Goal: Task Accomplishment & Management: Manage account settings

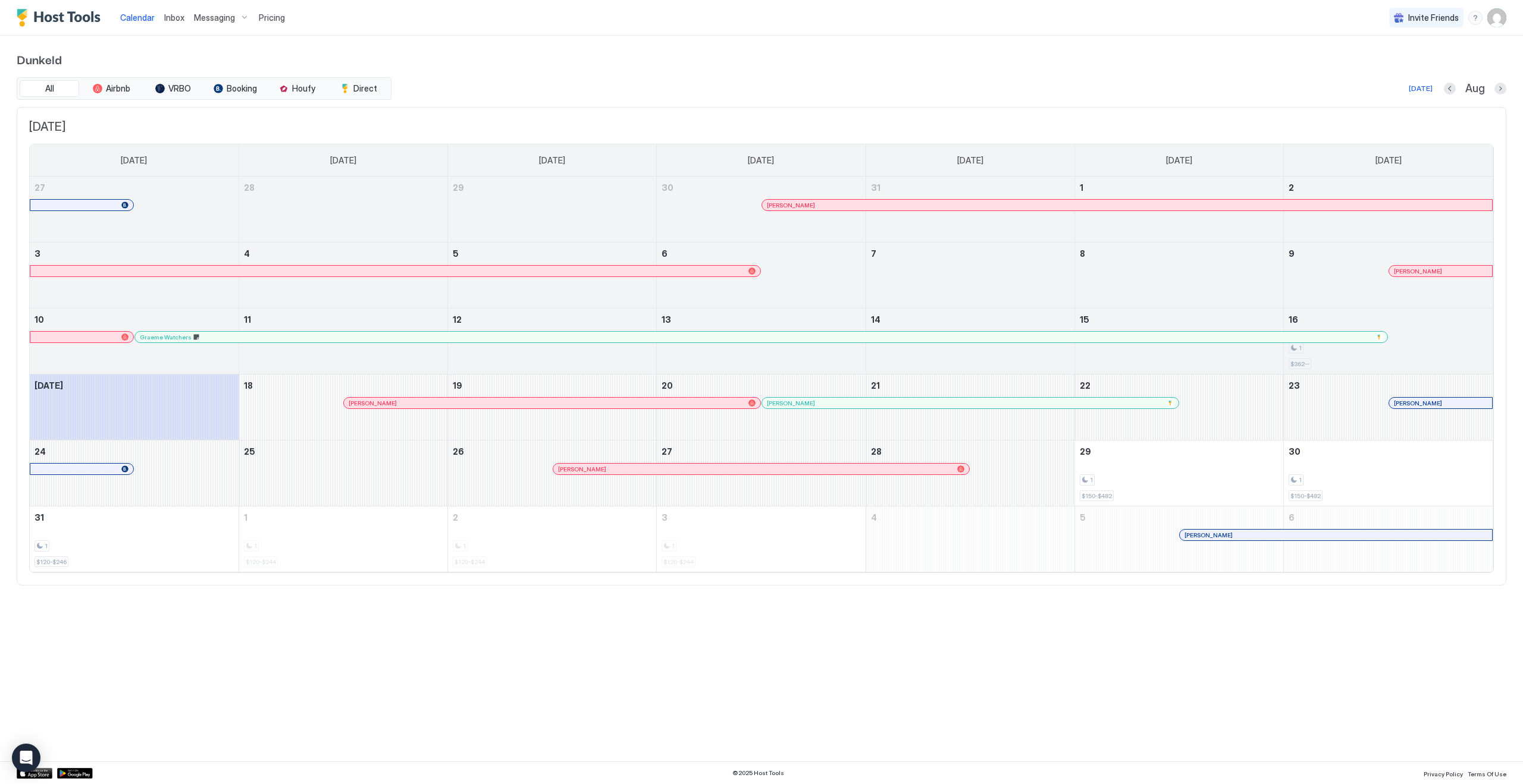
click at [1494, 87] on div "Aug" at bounding box center [1475, 89] width 62 height 14
click at [1498, 89] on button "Next month" at bounding box center [1501, 89] width 12 height 12
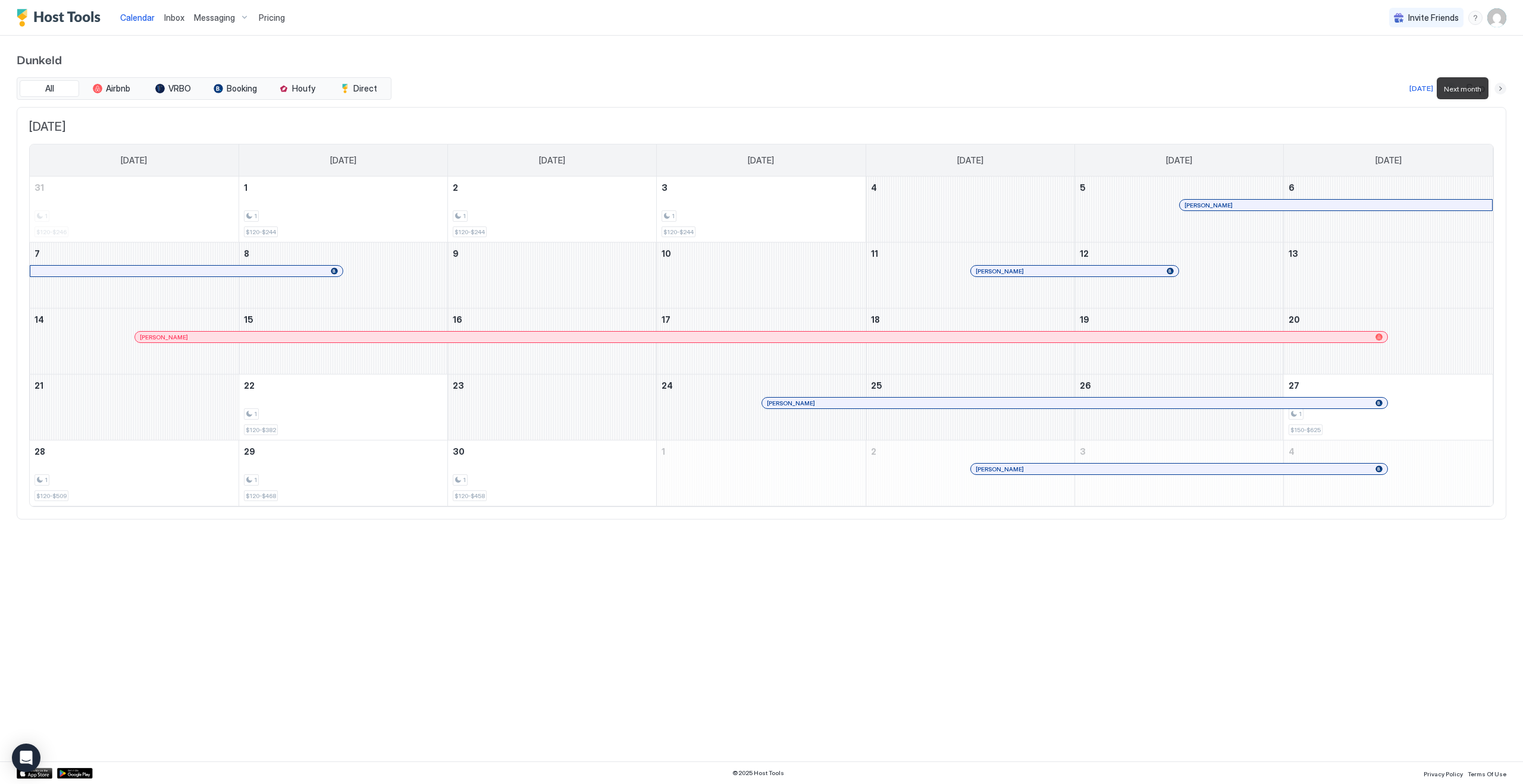
click at [1498, 89] on button "Next month" at bounding box center [1501, 89] width 12 height 12
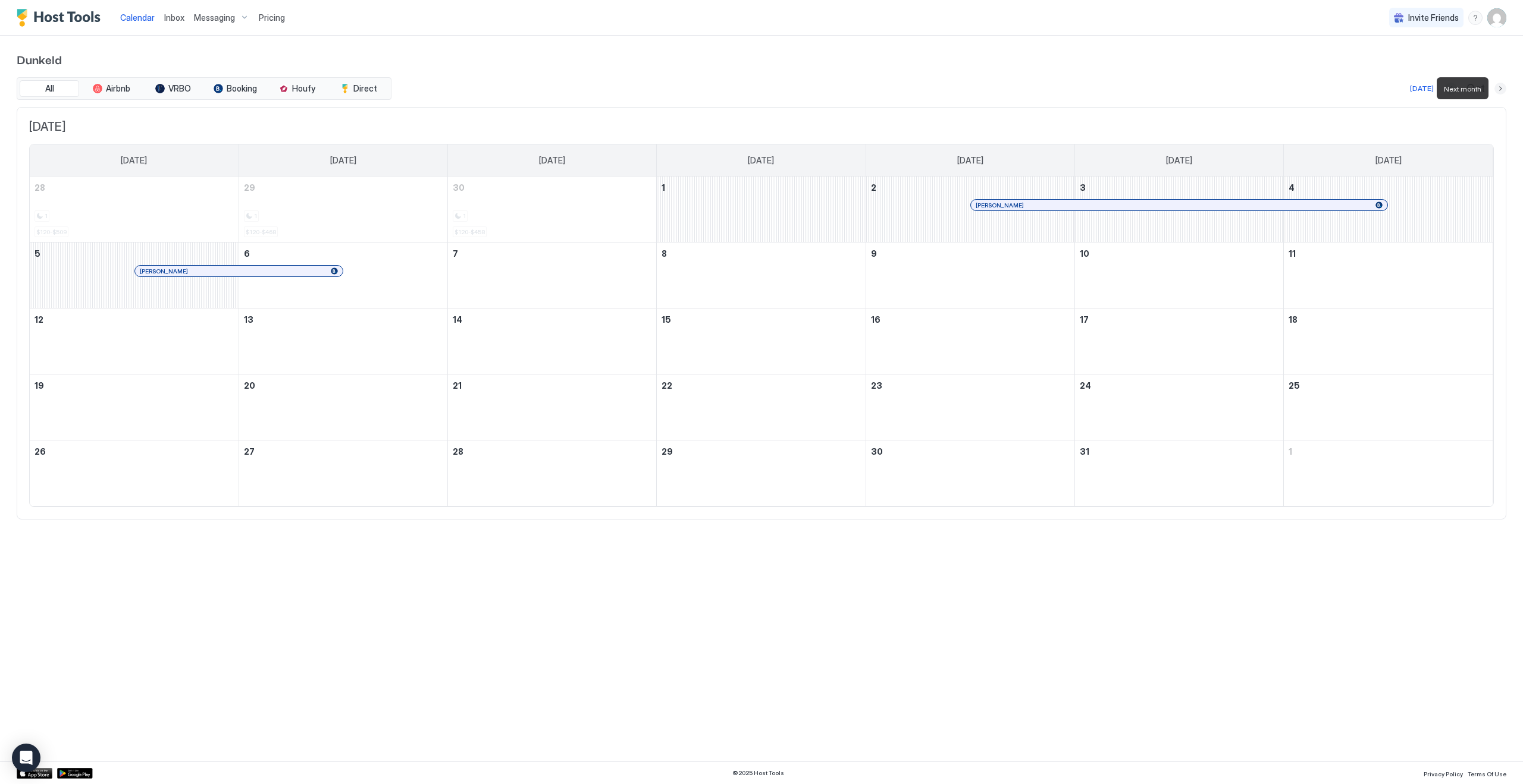
click at [1498, 89] on button "Next month" at bounding box center [1501, 89] width 12 height 12
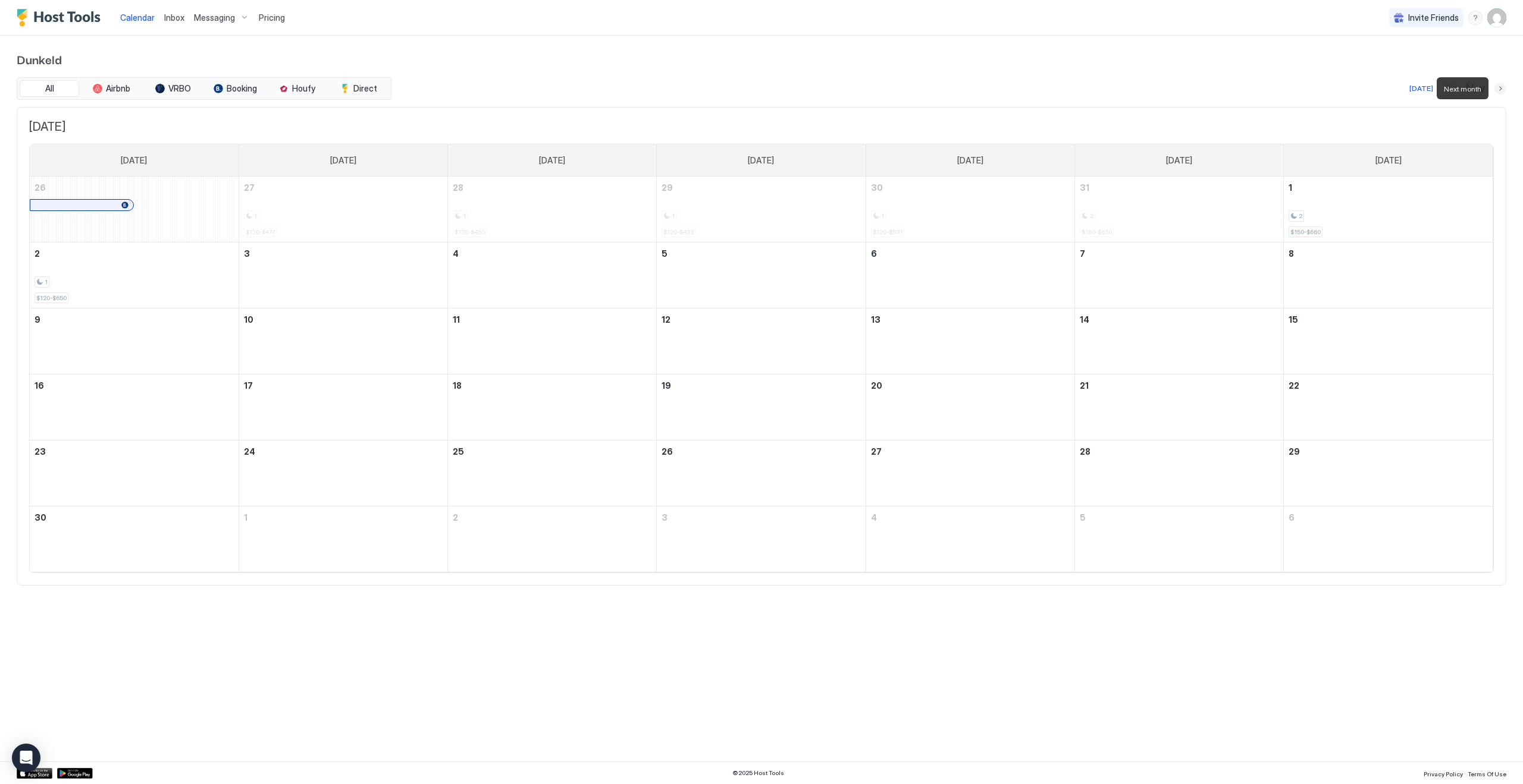
click at [1498, 89] on button "Next month" at bounding box center [1501, 89] width 12 height 12
click at [179, 16] on span "Inbox" at bounding box center [174, 17] width 20 height 10
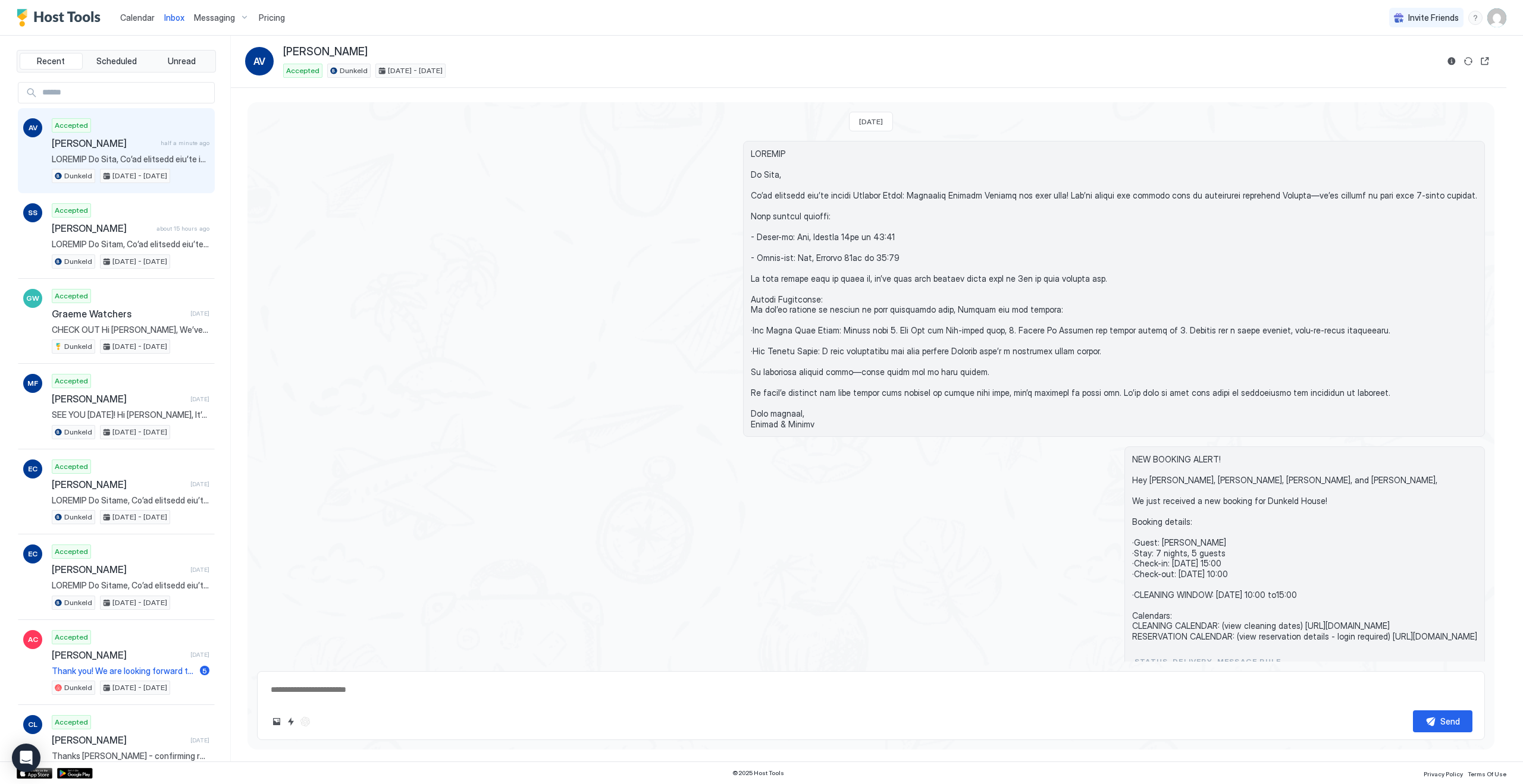
scroll to position [64, 0]
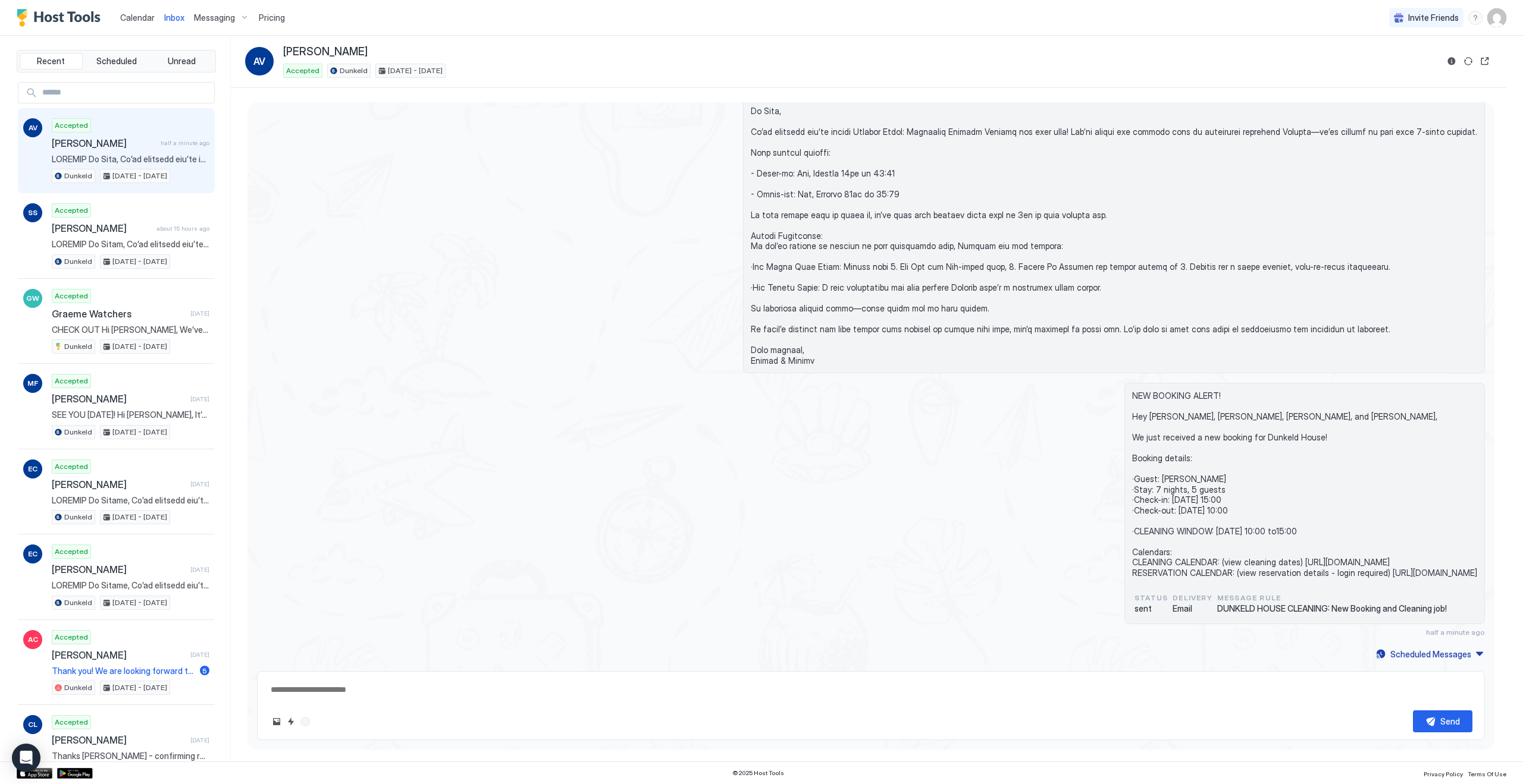
click at [91, 146] on span "[PERSON_NAME]" at bounding box center [104, 143] width 104 height 12
click at [182, 232] on div "[PERSON_NAME] about 15 hours ago" at bounding box center [131, 228] width 158 height 12
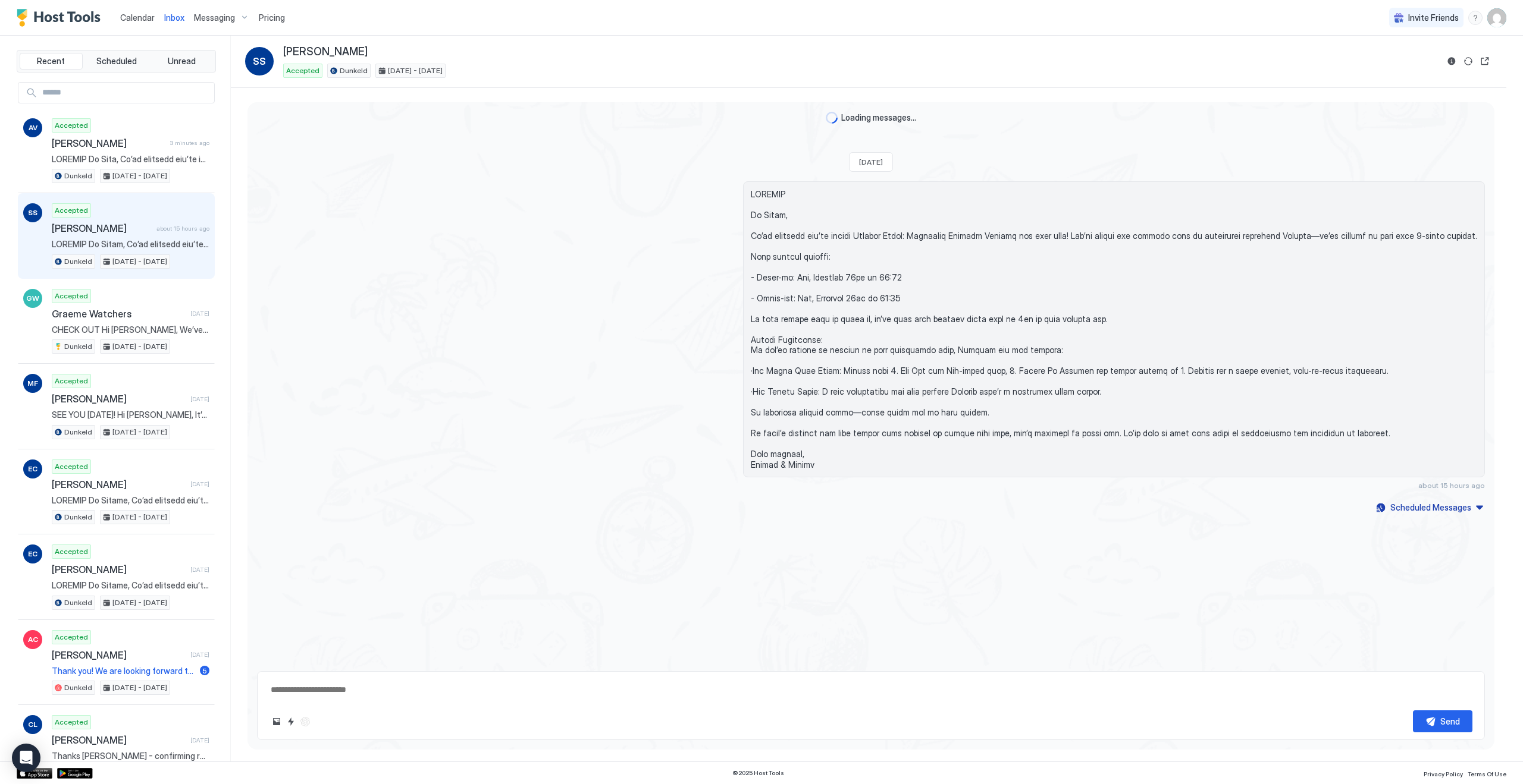
type textarea "*"
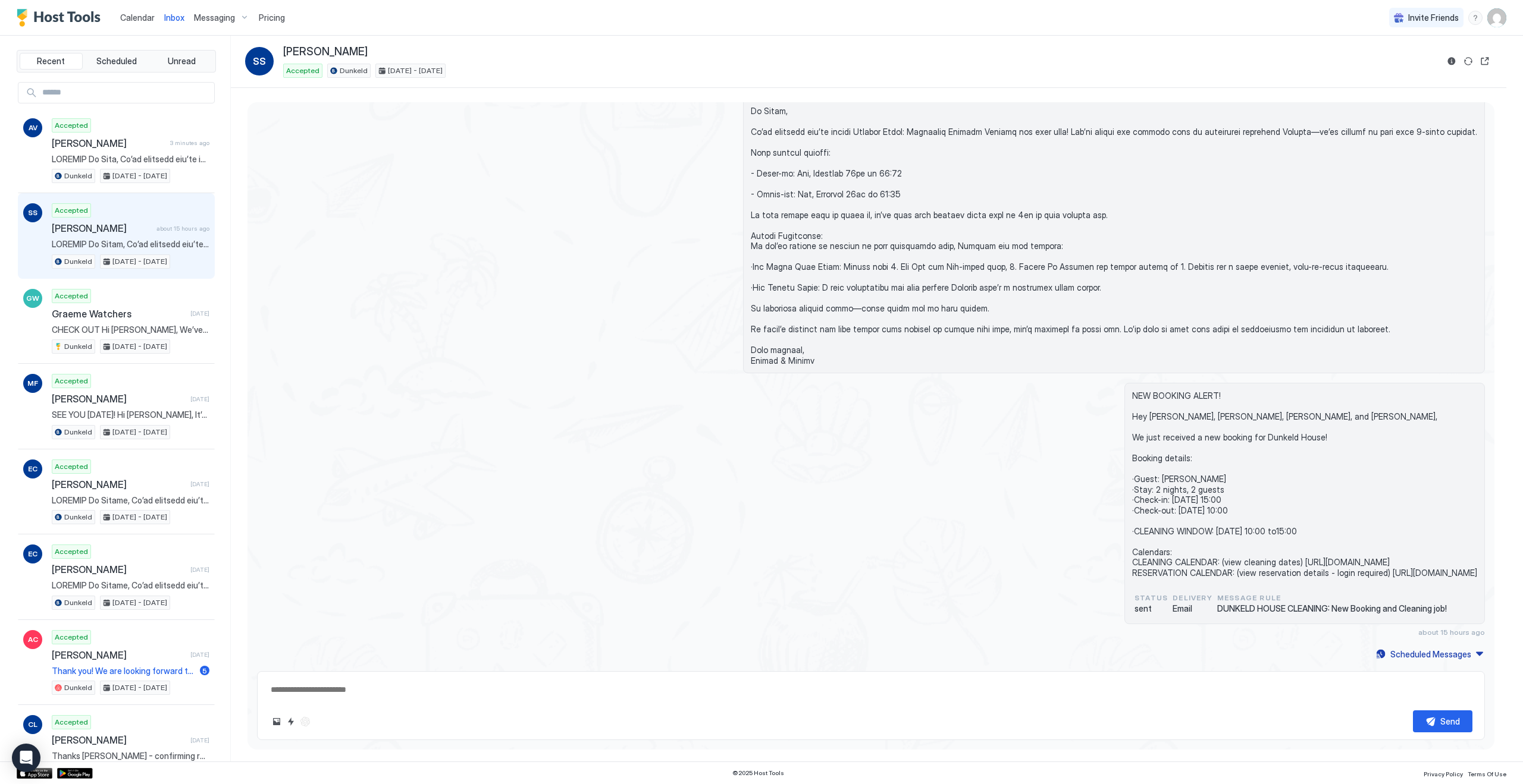
click at [135, 17] on span "Calendar" at bounding box center [137, 17] width 35 height 10
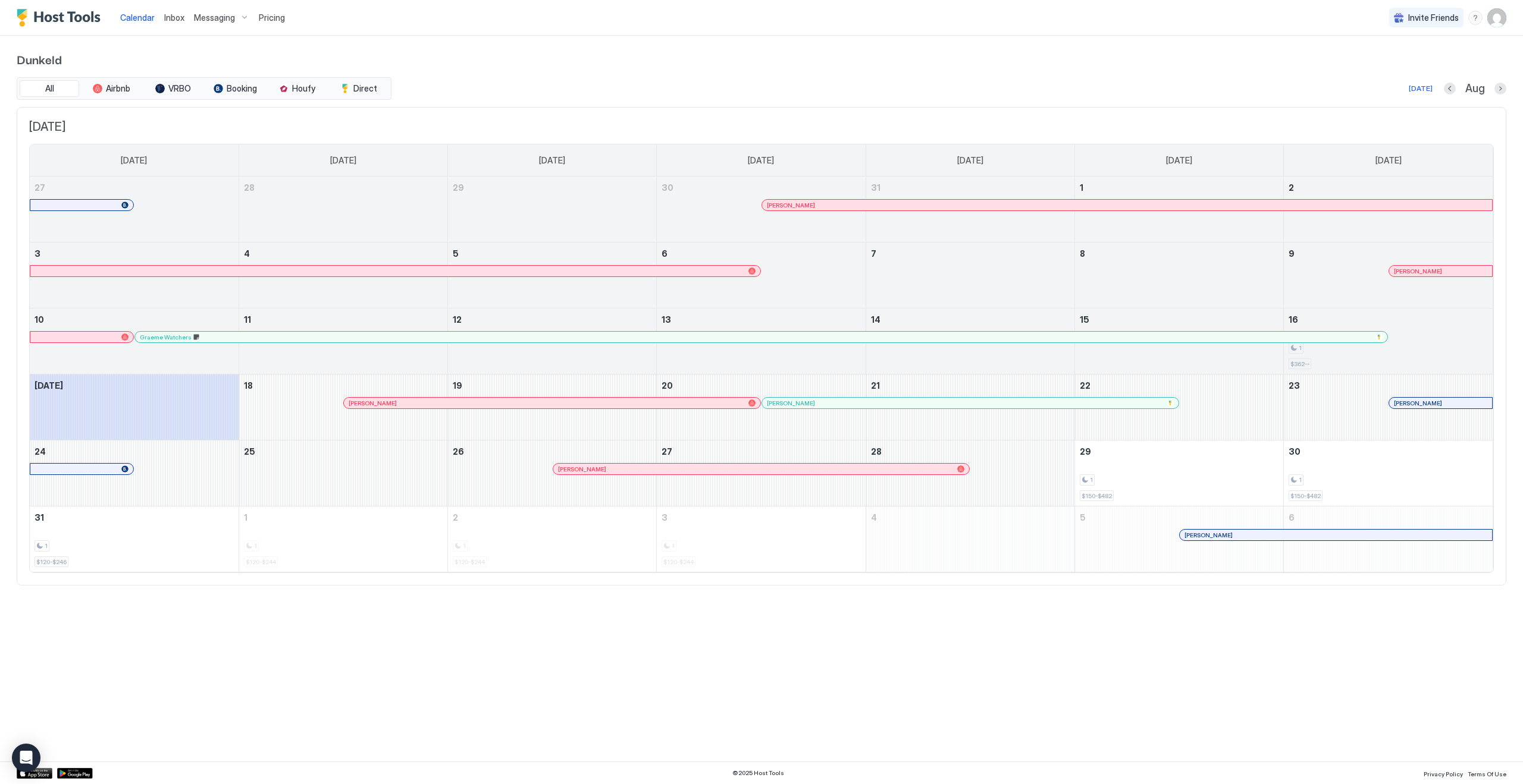
click at [1136, 539] on div "[PERSON_NAME]" at bounding box center [1179, 547] width 208 height 35
click at [1117, 539] on div "[PERSON_NAME]" at bounding box center [1179, 547] width 208 height 35
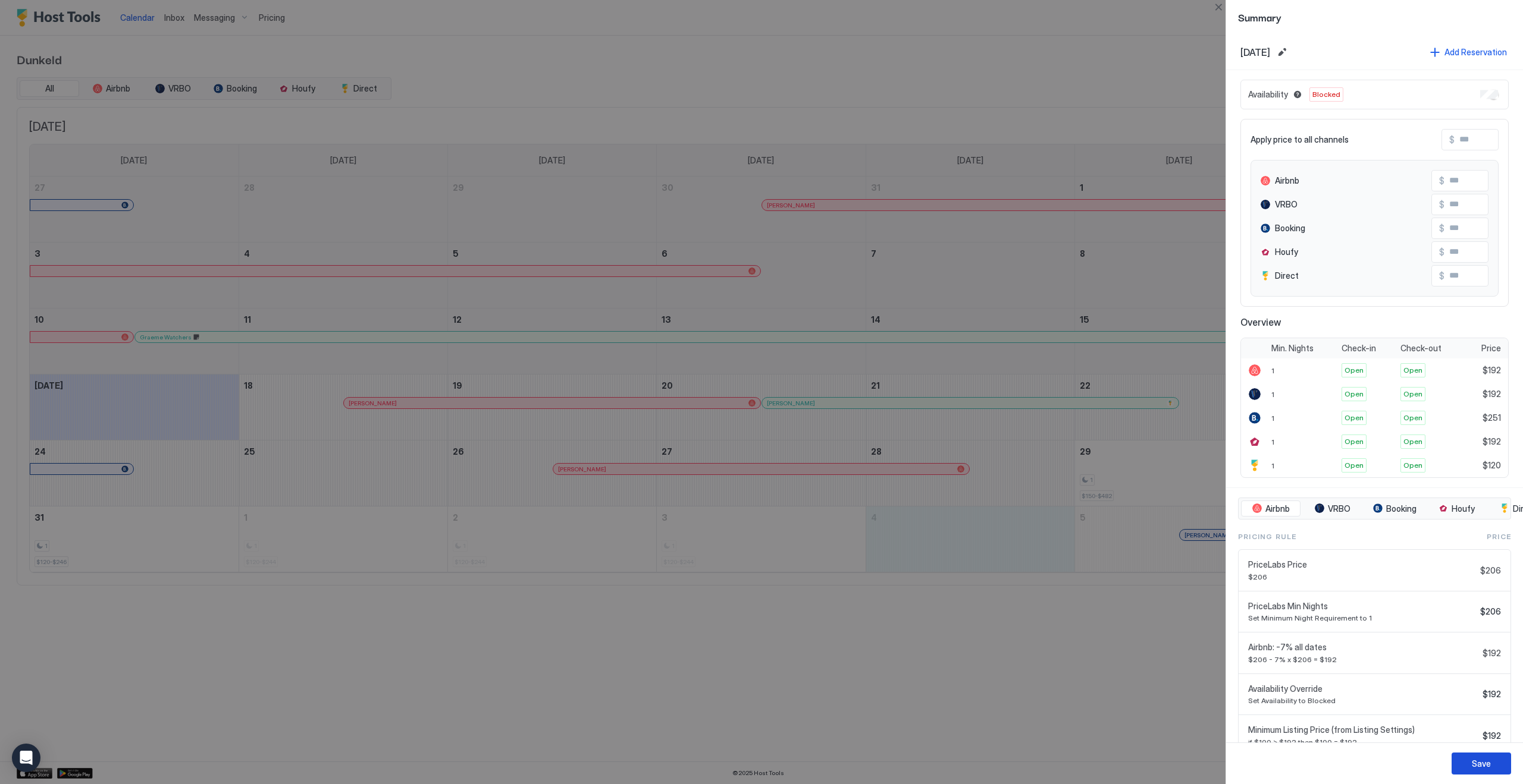
drag, startPoint x: 1474, startPoint y: 765, endPoint x: 1178, endPoint y: 747, distance: 296.5
click at [1474, 765] on div "Save" at bounding box center [1481, 764] width 19 height 12
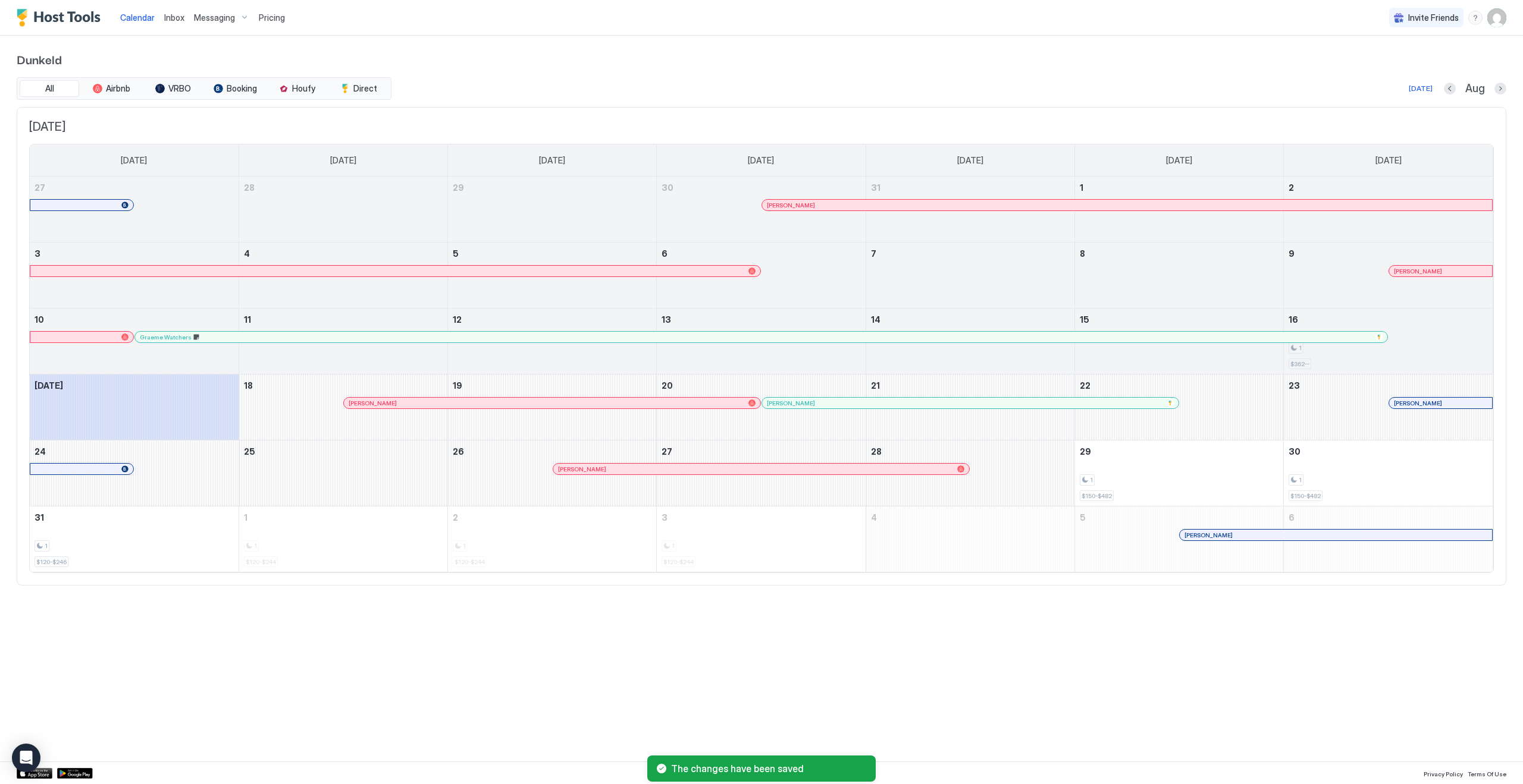
click at [1057, 728] on div "Calendar Inbox Messaging Pricing Invite Friends JG Dunkeld All Airbnb VRBO Book…" at bounding box center [762, 392] width 1523 height 784
click at [1496, 89] on button "Next month" at bounding box center [1501, 89] width 12 height 12
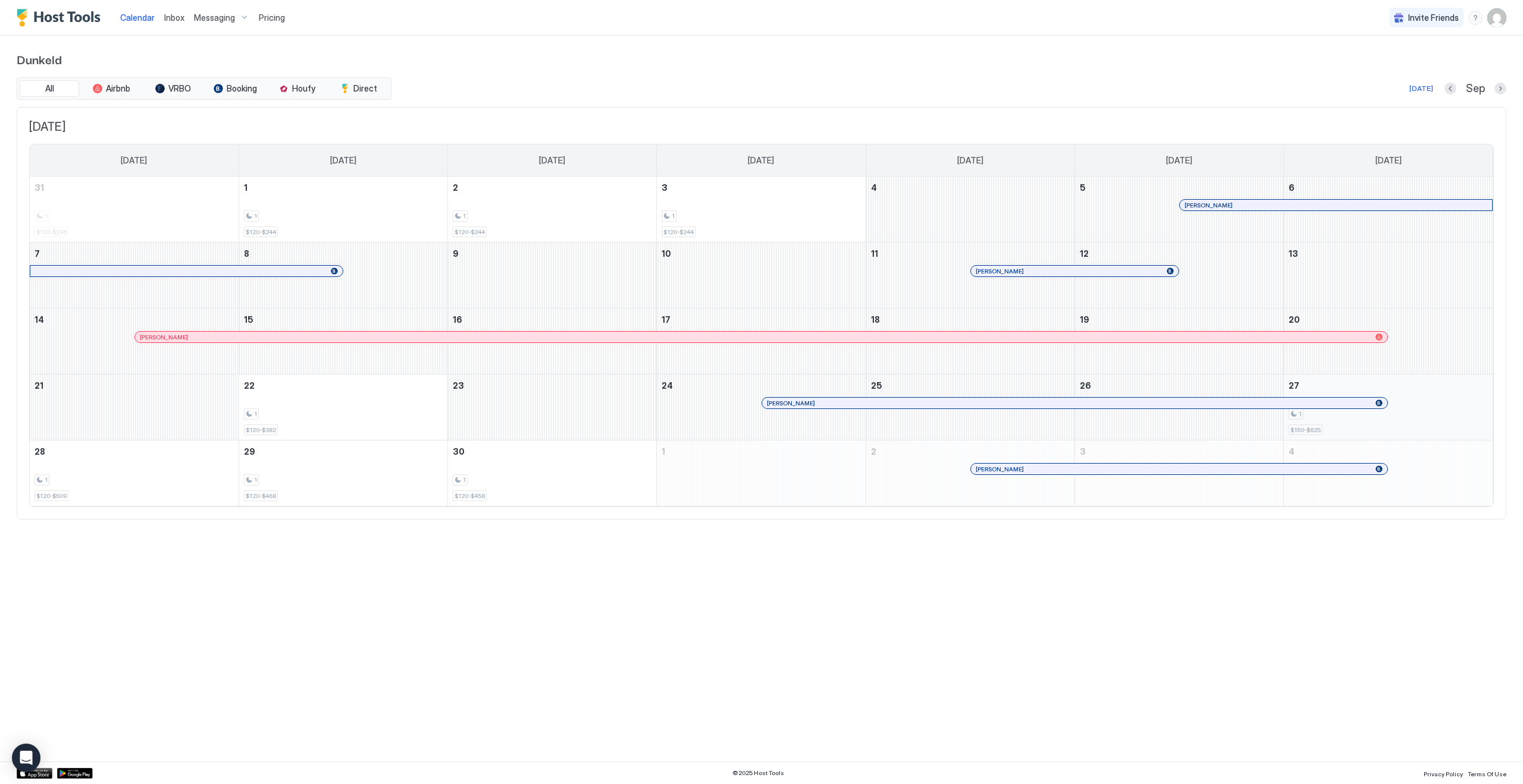
click at [1427, 404] on div "1 $150-$625" at bounding box center [1388, 407] width 200 height 56
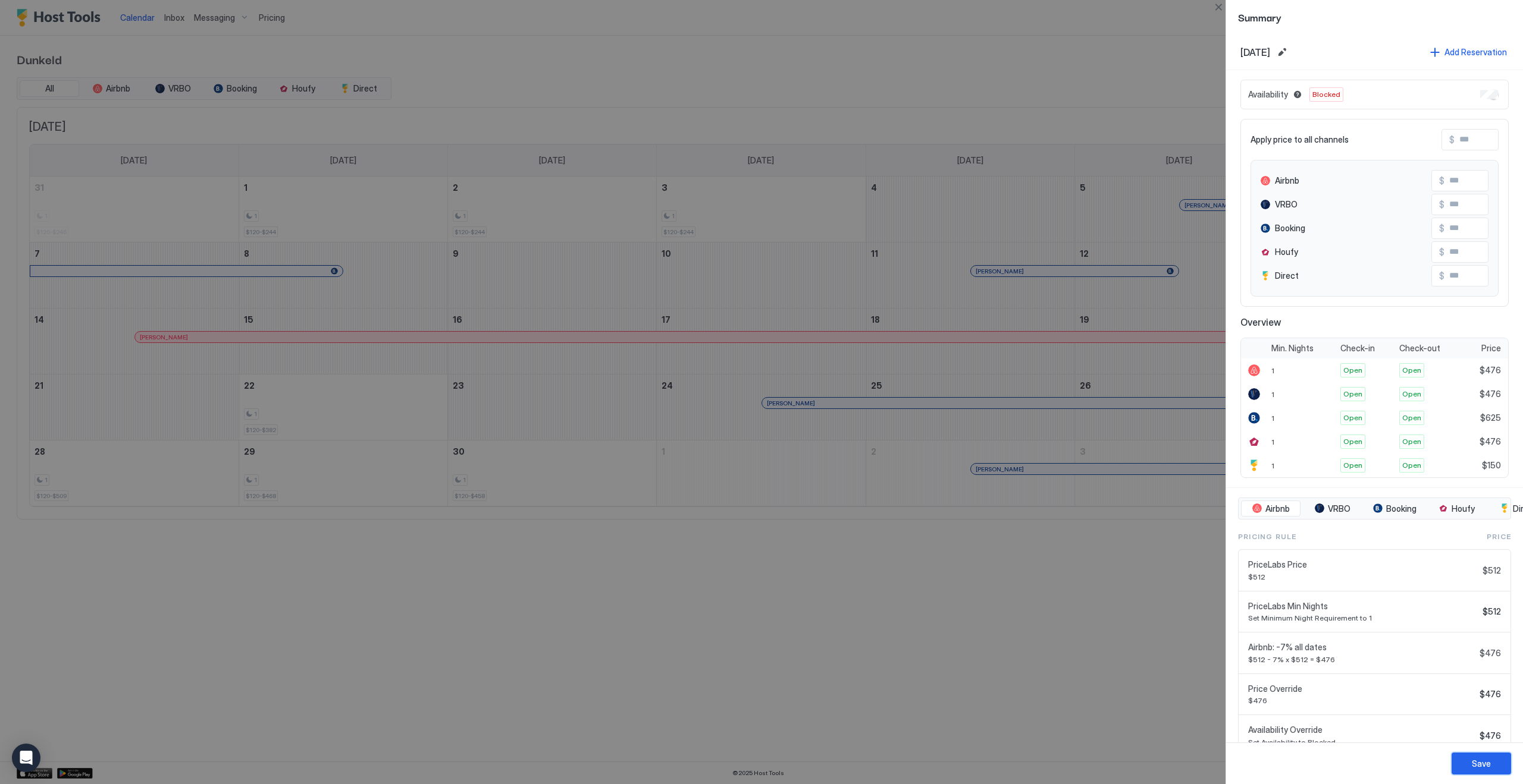
click at [1471, 768] on button "Save" at bounding box center [1481, 764] width 60 height 22
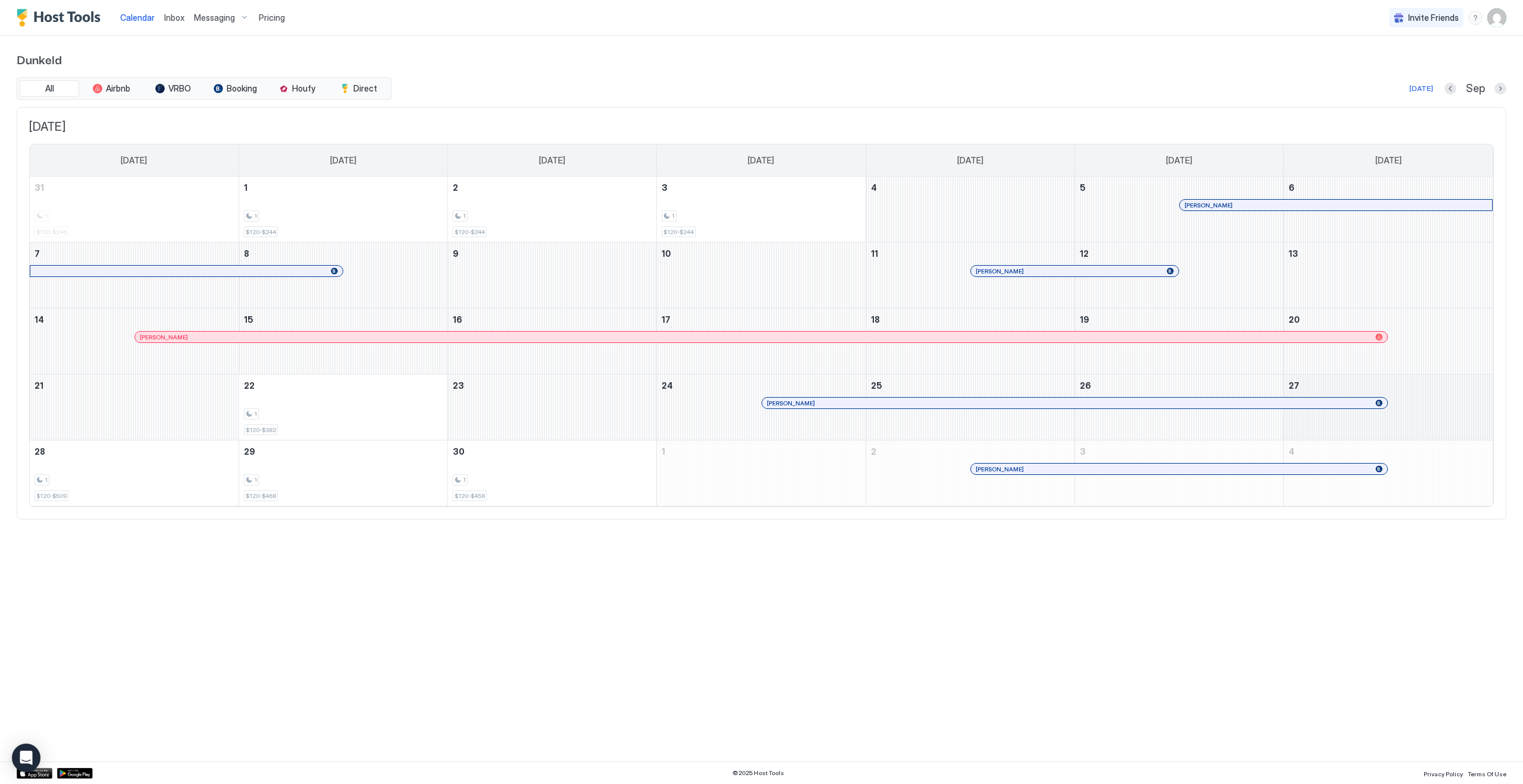
click at [1425, 409] on div "September 27, 2025" at bounding box center [1388, 407] width 209 height 66
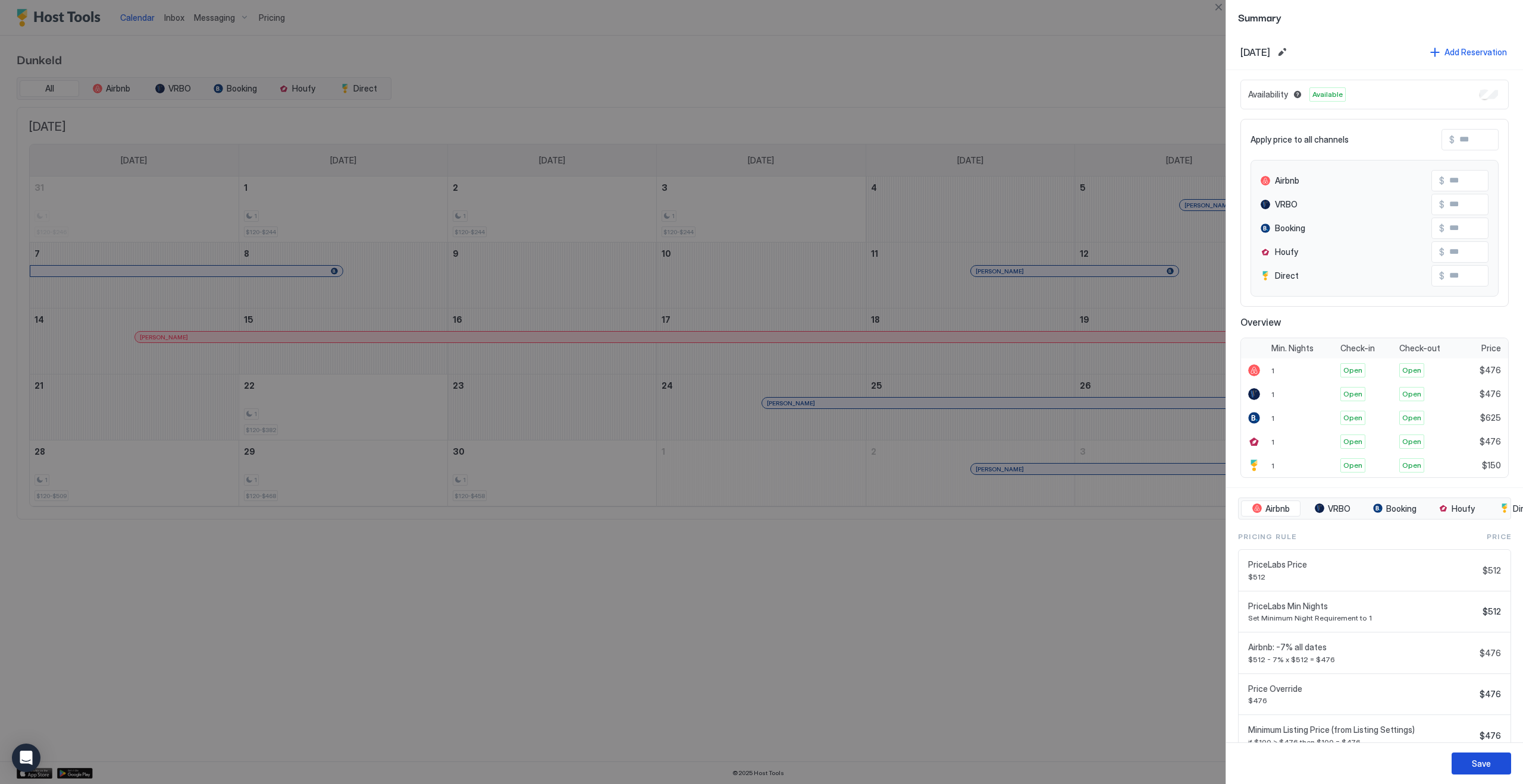
click at [1476, 764] on div "Save" at bounding box center [1481, 764] width 19 height 12
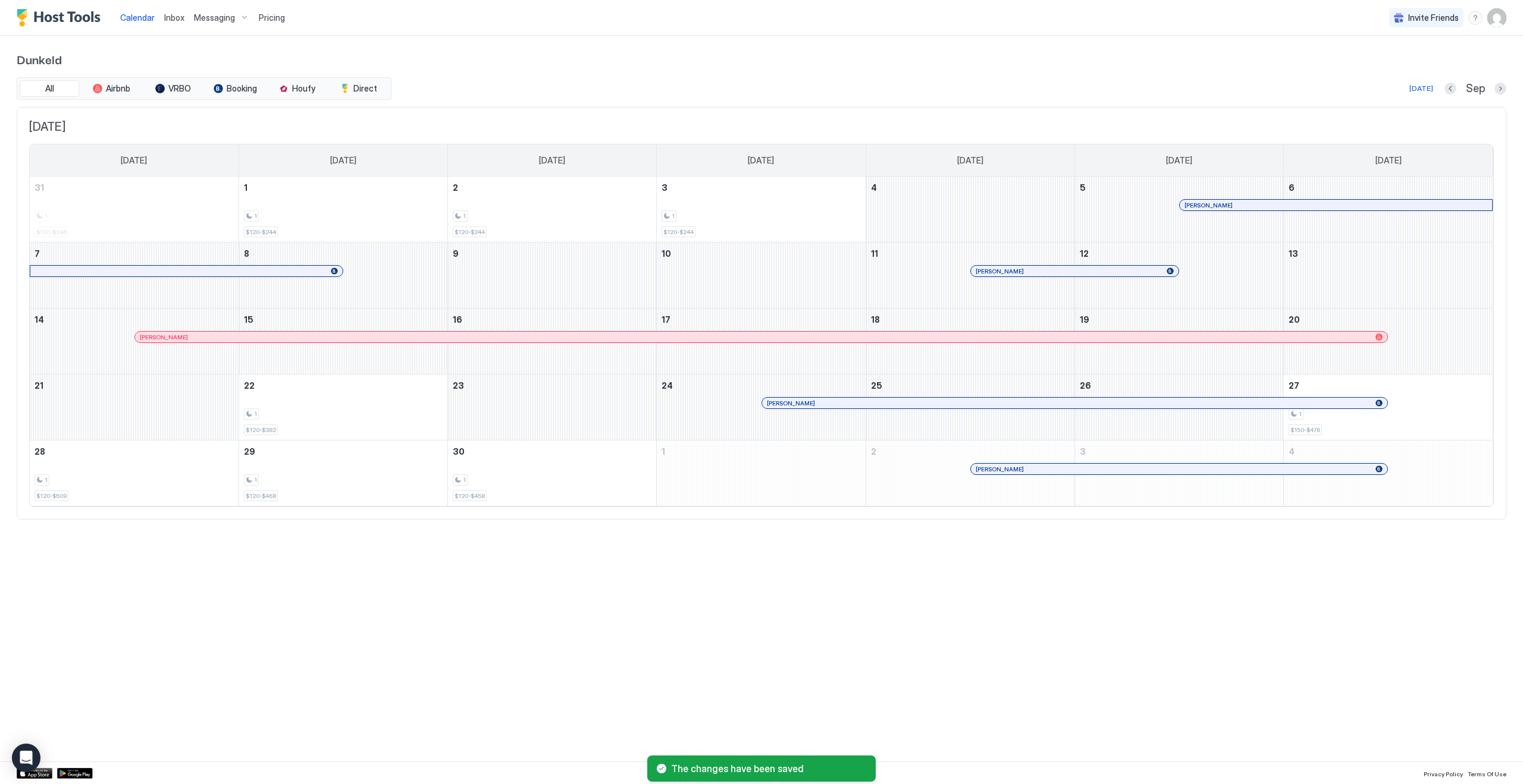
click at [927, 472] on div "[PERSON_NAME]" at bounding box center [970, 480] width 208 height 35
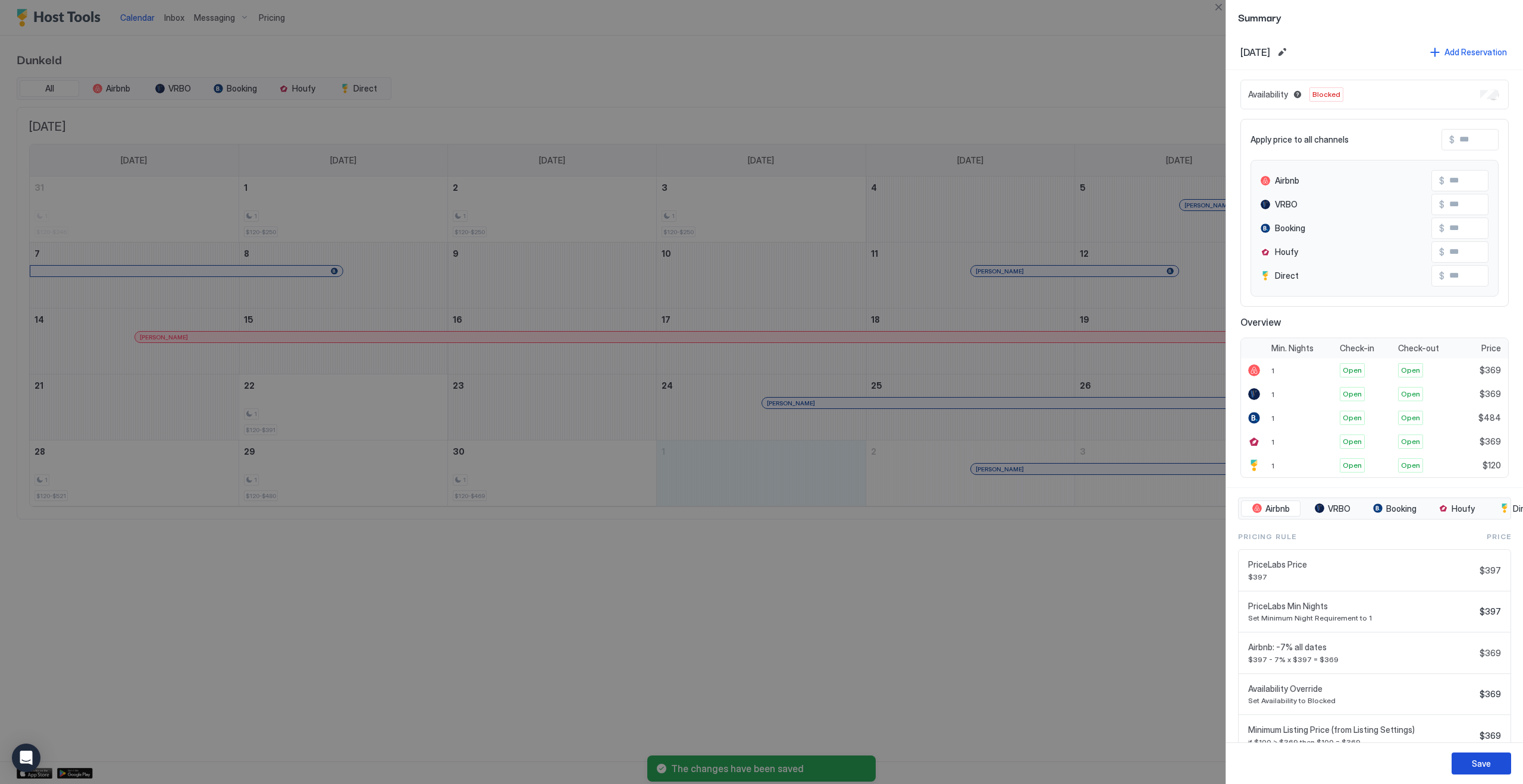
click at [1482, 763] on div "Save" at bounding box center [1481, 764] width 19 height 12
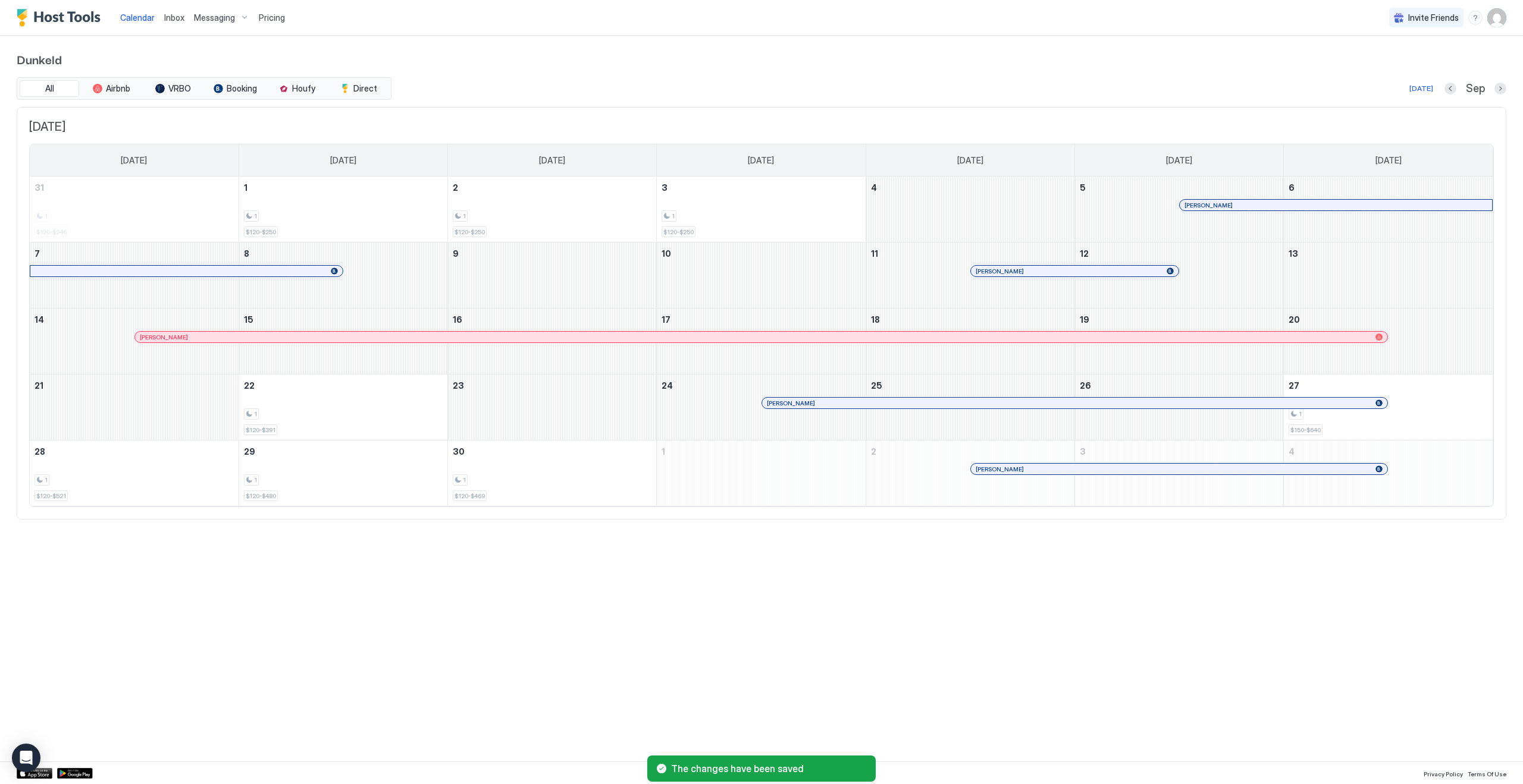
click at [1067, 648] on div "Calendar Inbox Messaging Pricing Invite Friends JG Dunkeld All Airbnb VRBO Book…" at bounding box center [762, 392] width 1523 height 784
click at [1502, 90] on button "Next month" at bounding box center [1501, 89] width 12 height 12
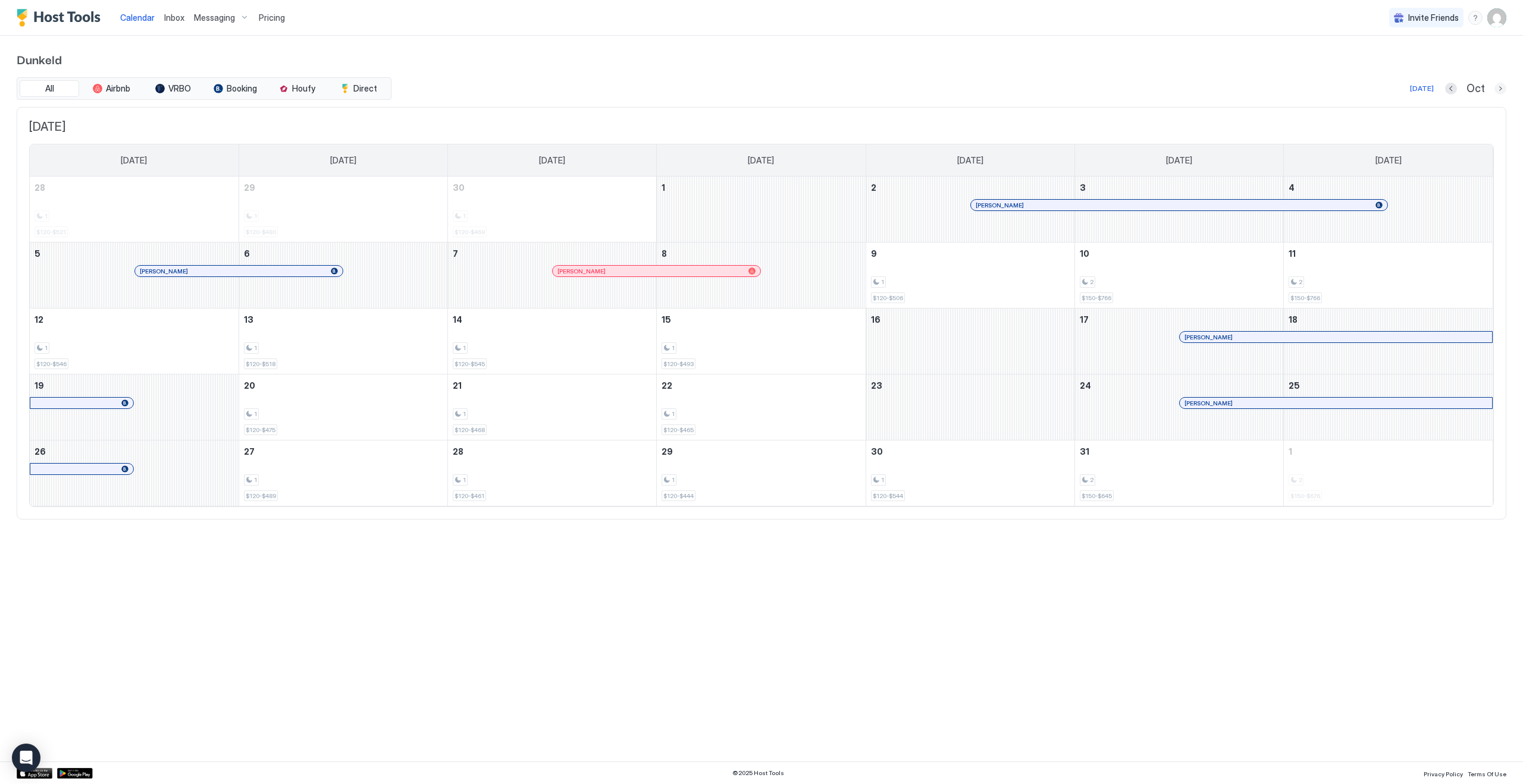
click at [1497, 92] on button "Next month" at bounding box center [1501, 89] width 12 height 12
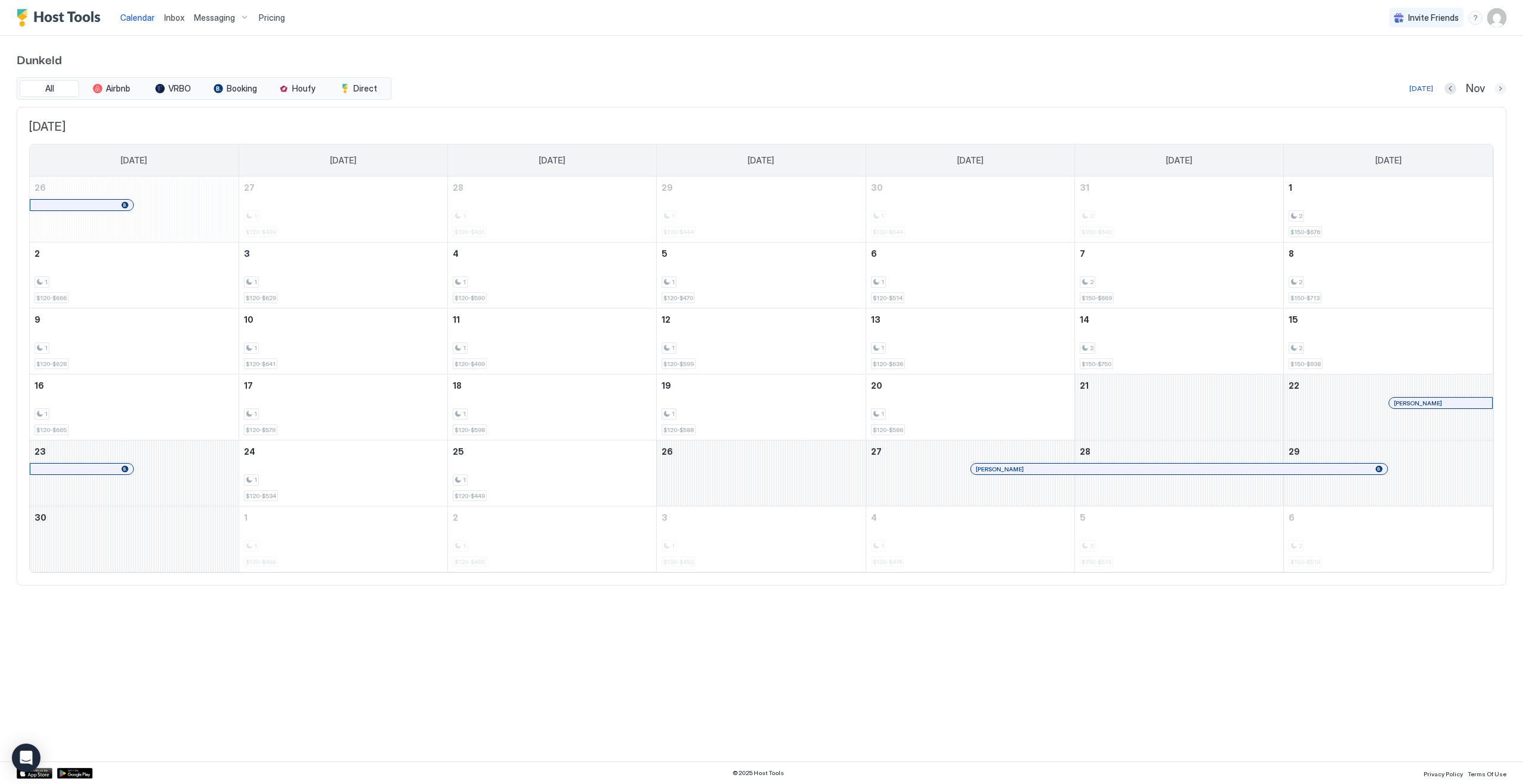
click at [1501, 90] on button "Next month" at bounding box center [1501, 89] width 12 height 12
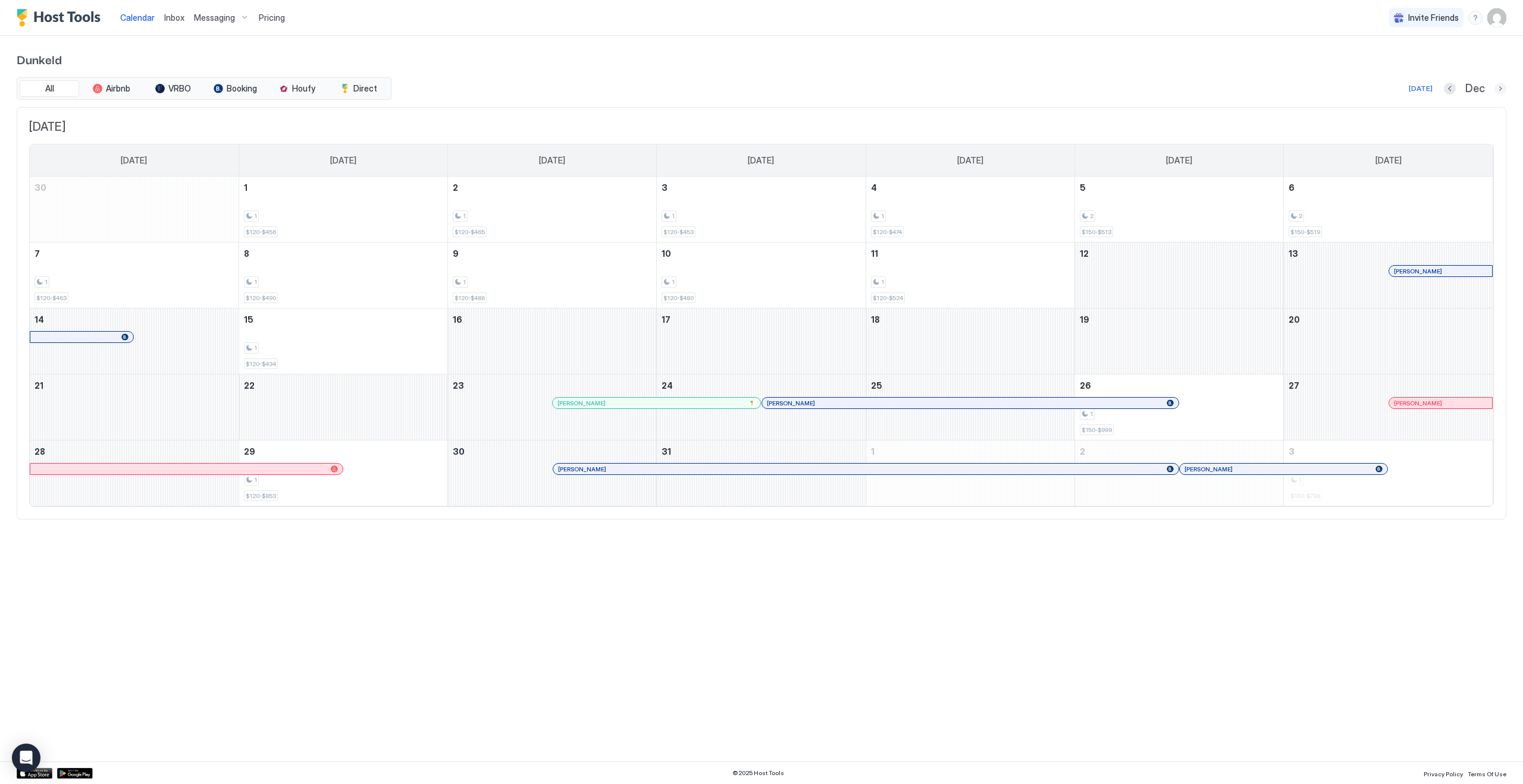
drag, startPoint x: 1496, startPoint y: 89, endPoint x: 1480, endPoint y: 92, distance: 16.3
click at [1496, 89] on button "Next month" at bounding box center [1501, 89] width 12 height 12
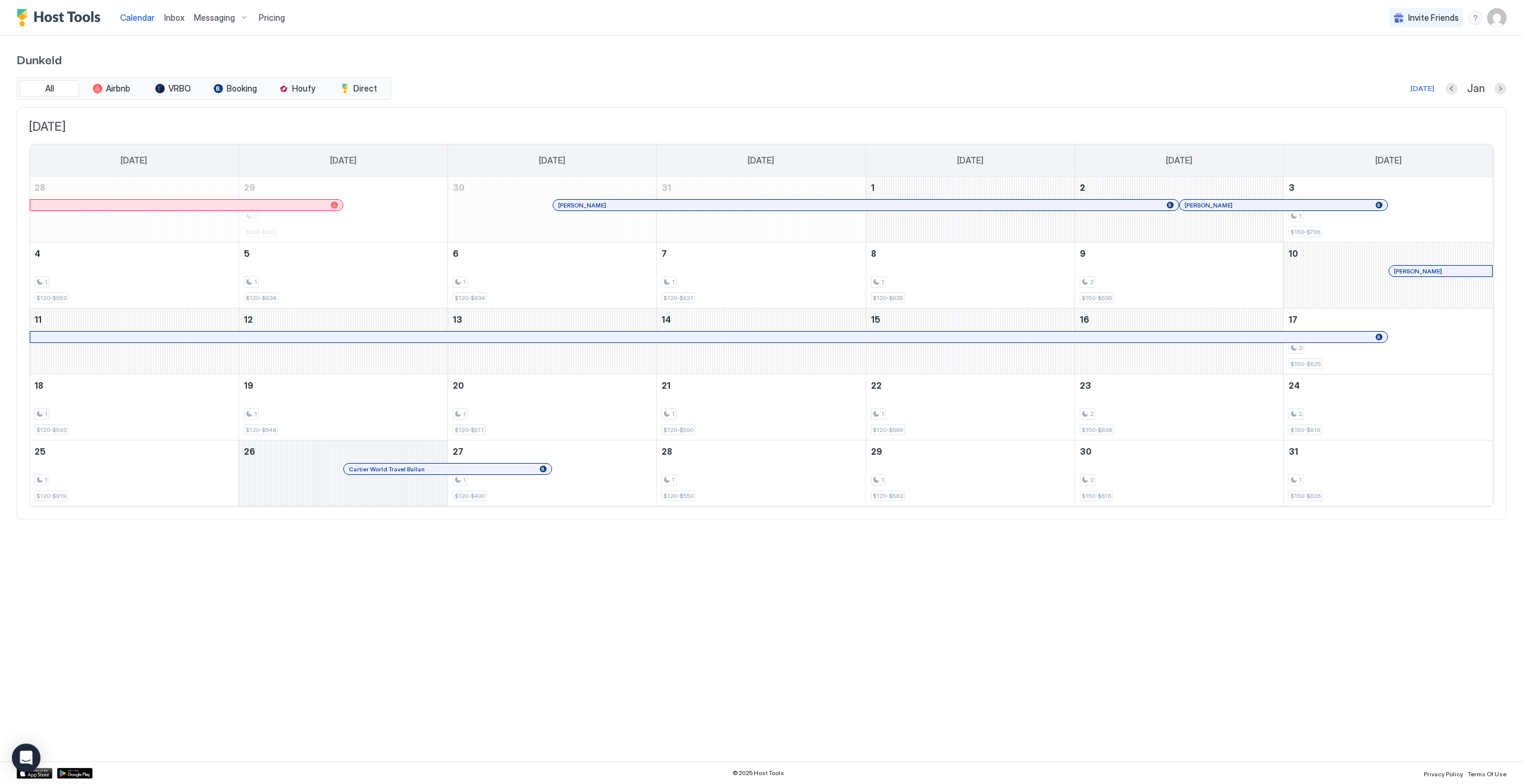
click at [251, 466] on div "January 26, 2026" at bounding box center [343, 474] width 208 height 66
click at [190, 467] on div "1 $120-$819" at bounding box center [135, 473] width 200 height 56
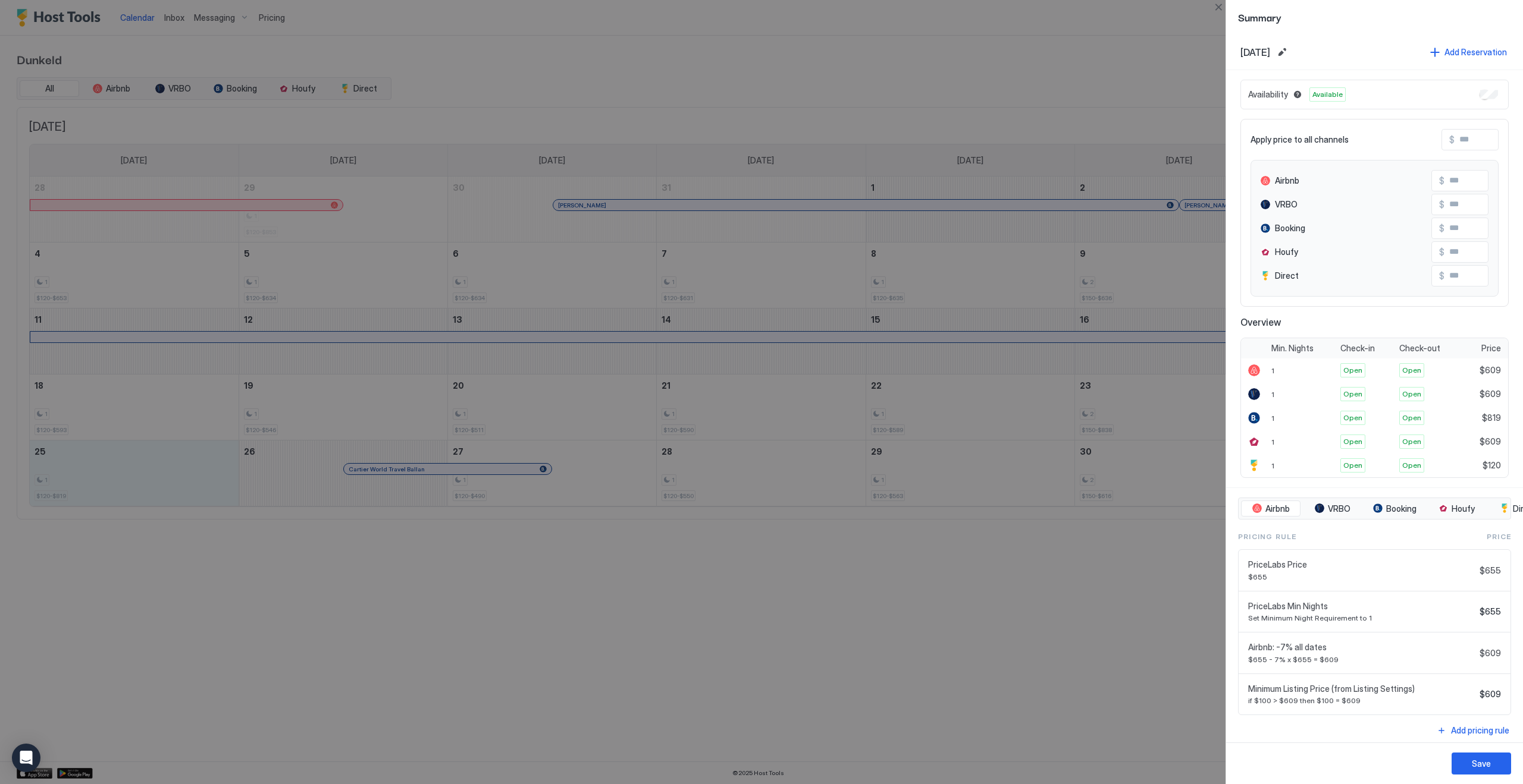
click at [322, 619] on div at bounding box center [762, 392] width 1523 height 784
click at [1082, 62] on div at bounding box center [762, 392] width 1523 height 784
click at [1216, 22] on div at bounding box center [762, 392] width 1523 height 784
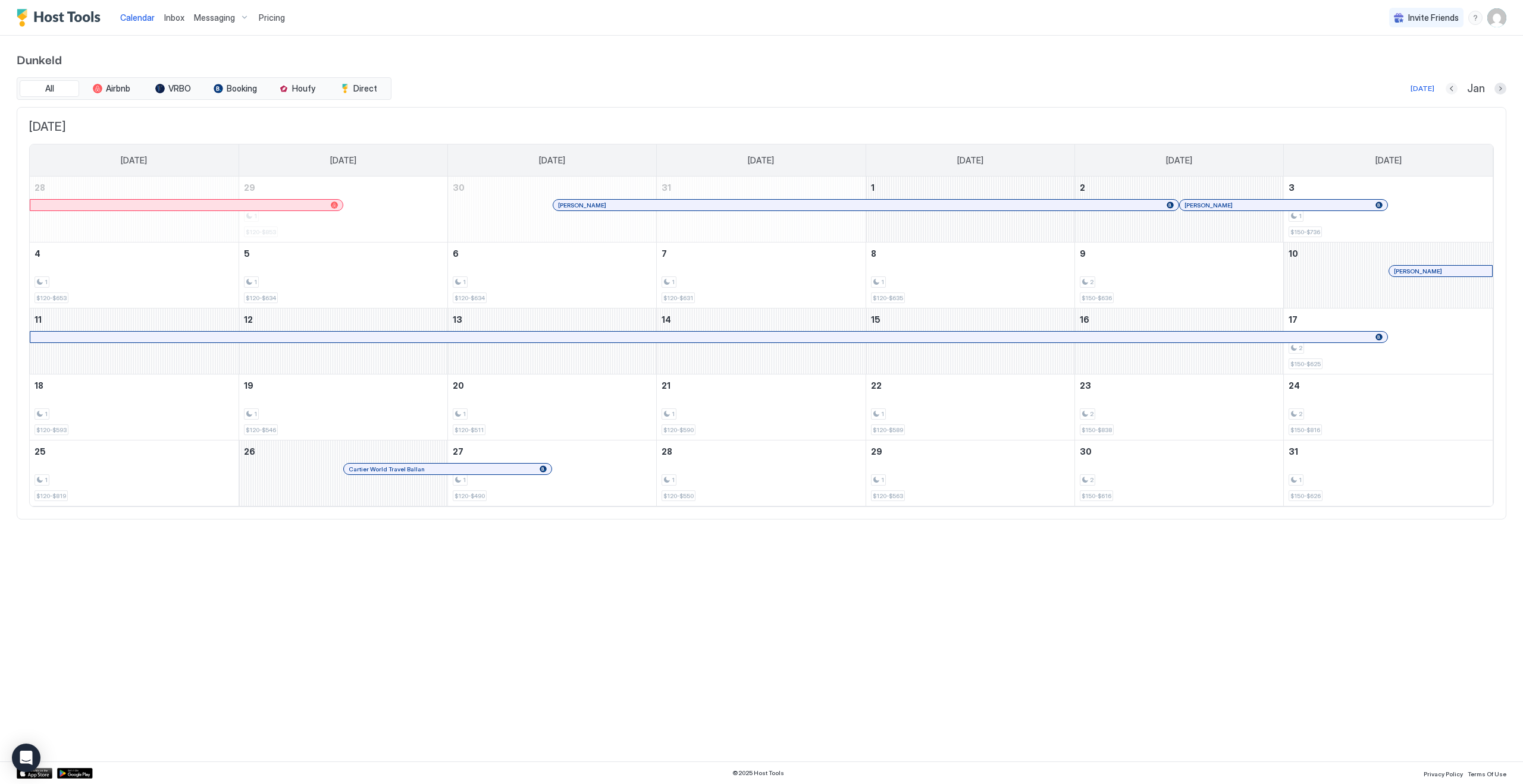
click at [1453, 91] on button "Previous month" at bounding box center [1451, 89] width 12 height 12
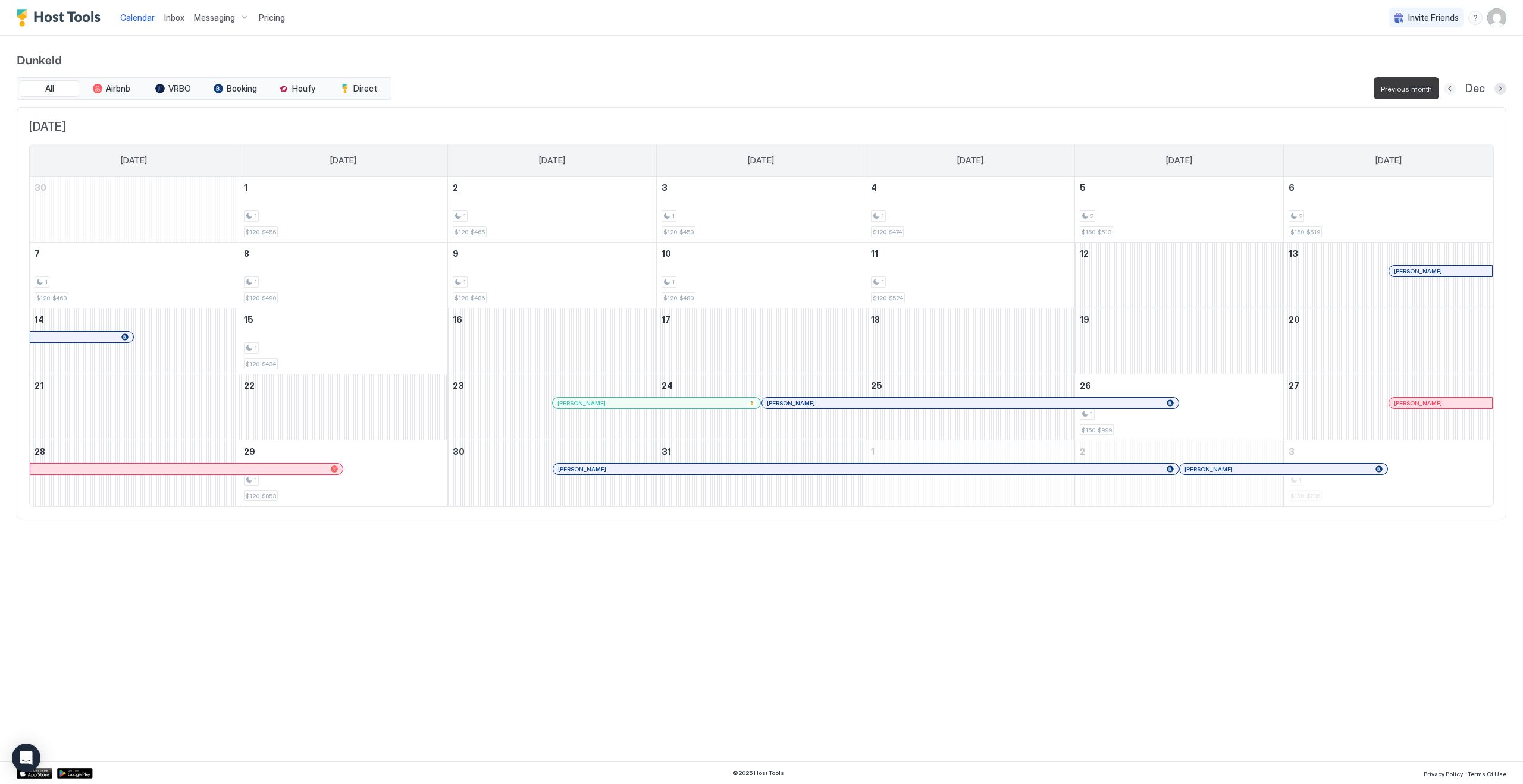
click at [1453, 91] on button "Previous month" at bounding box center [1450, 89] width 12 height 12
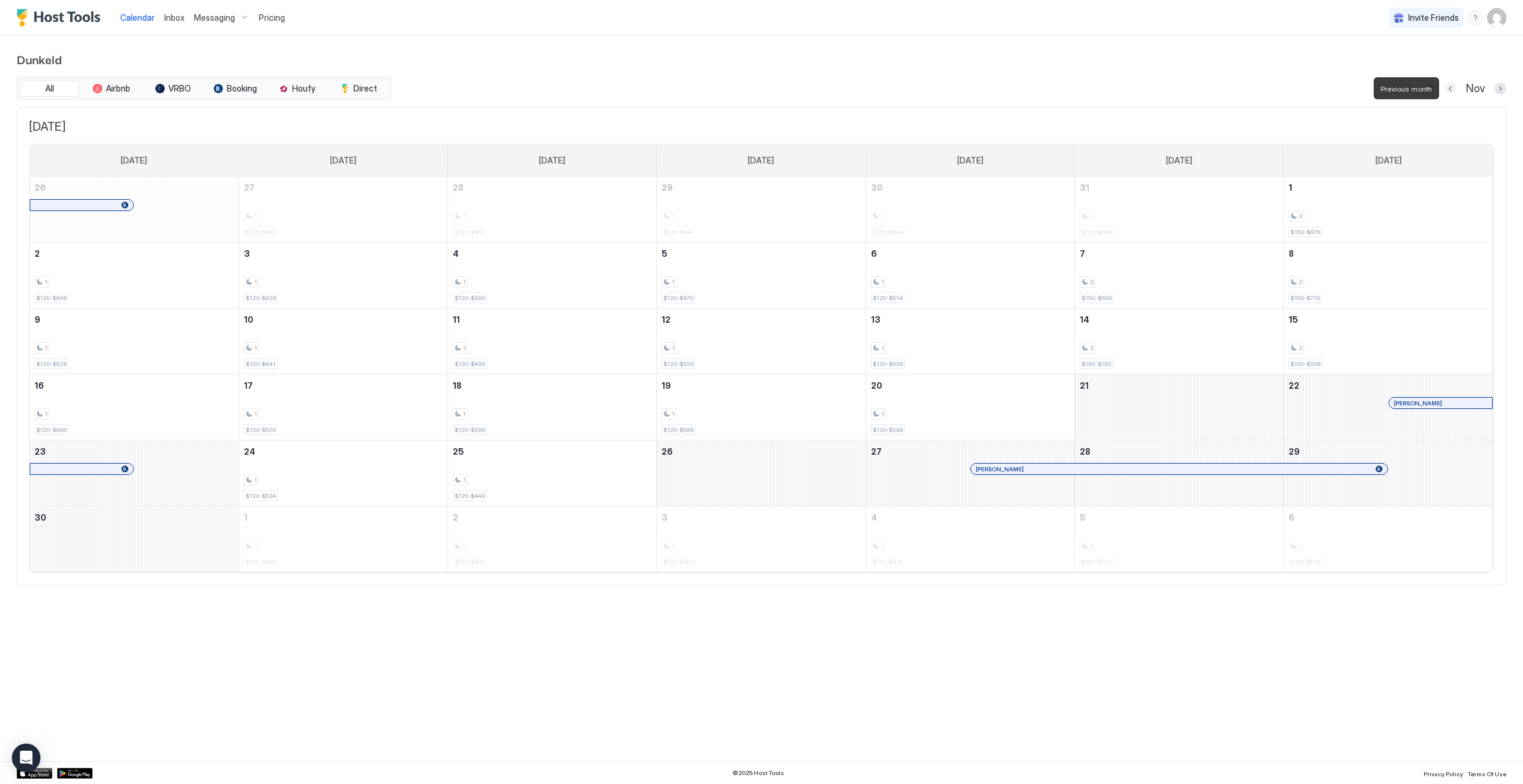
click at [1453, 91] on button "Previous month" at bounding box center [1451, 89] width 12 height 12
